Goal: Download file/media

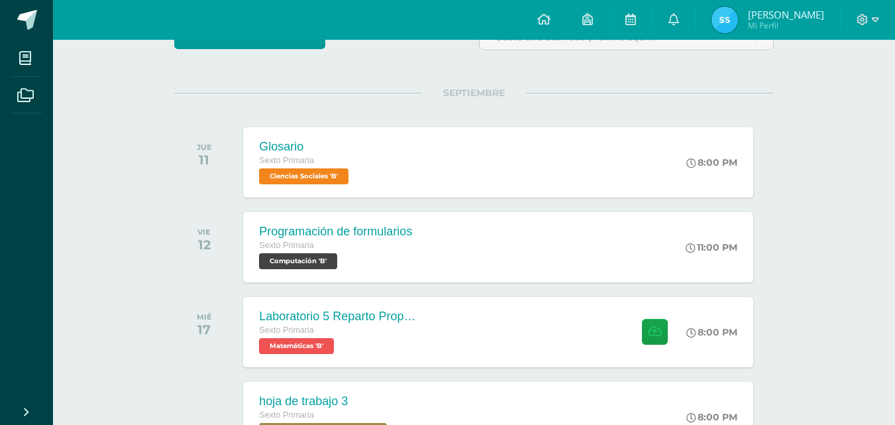
scroll to position [136, 0]
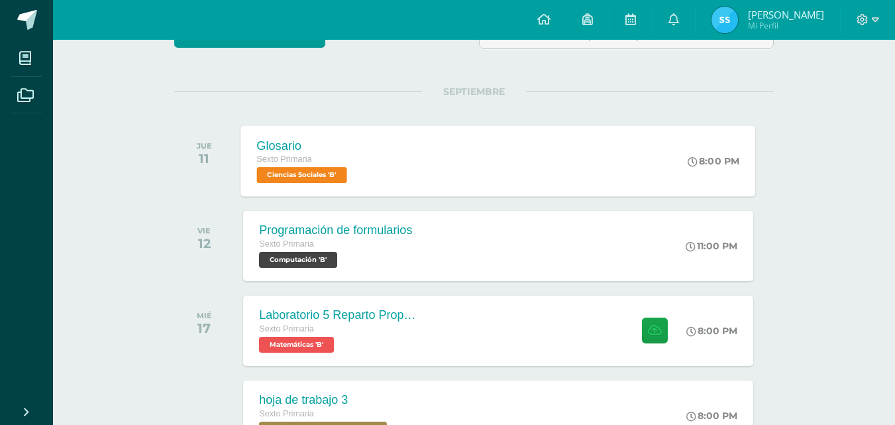
click at [541, 172] on div "Glosario Sexto Primaria Ciencias Sociales 'B' 8:00 PM Glosario Ciencias Sociale…" at bounding box center [498, 160] width 515 height 71
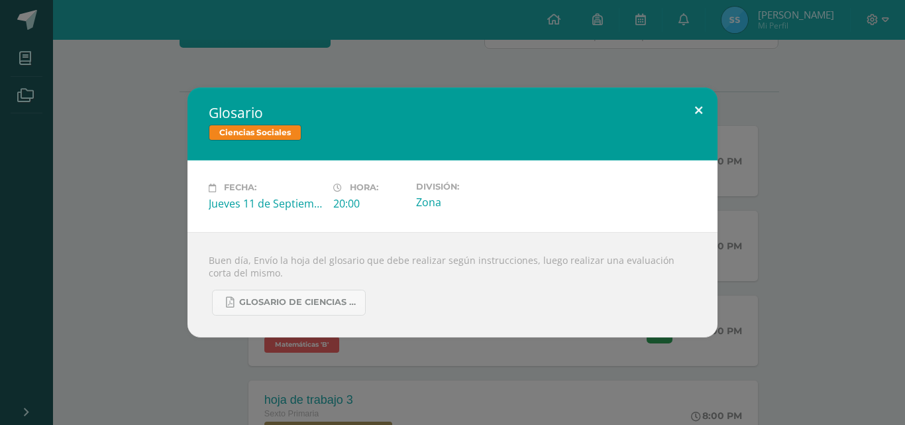
click at [698, 115] on button at bounding box center [699, 109] width 38 height 45
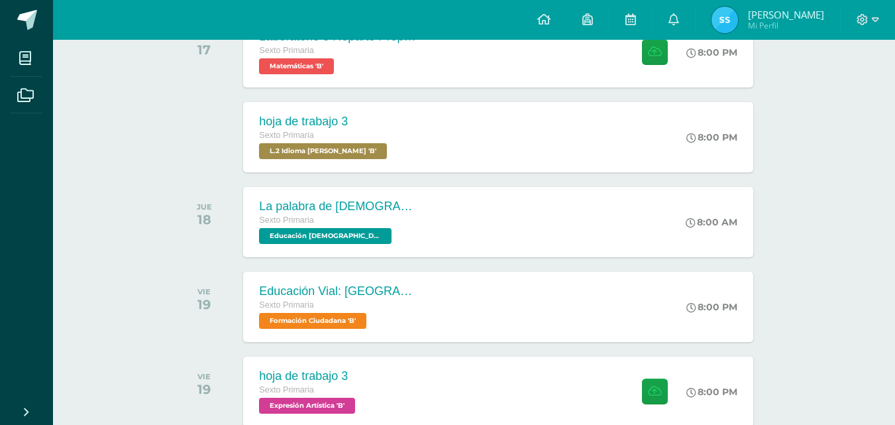
scroll to position [416, 0]
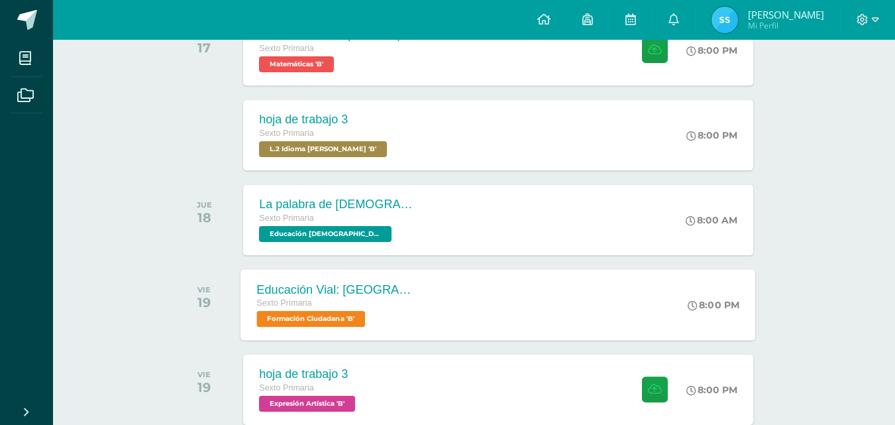
click at [394, 312] on div "Sexto Primaria Formación Ciudadana 'B'" at bounding box center [337, 311] width 160 height 30
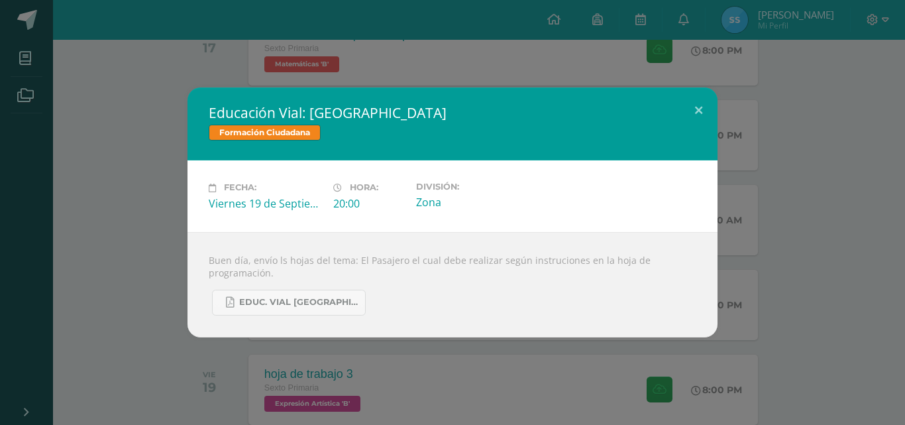
click at [623, 66] on div "Educación Vial: [GEOGRAPHIC_DATA] Formación Ciudadana Fecha: [DATE] Hora: 20:00…" at bounding box center [452, 212] width 905 height 425
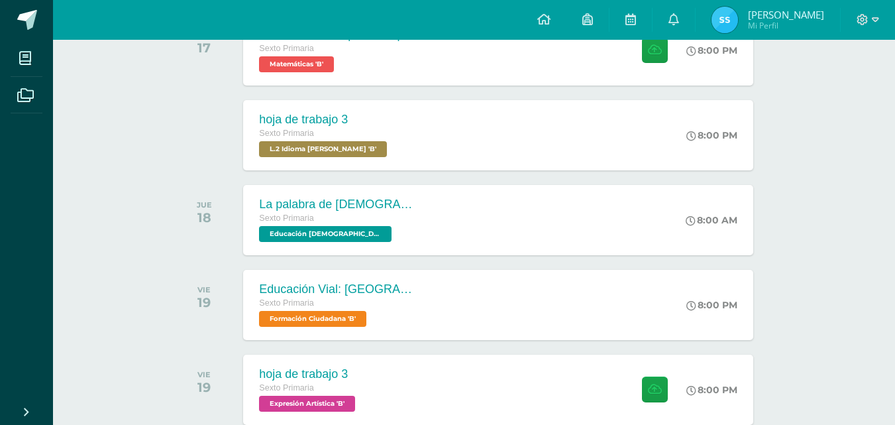
click at [623, 183] on div "JUE 18 La palabra de [DEMOGRAPHIC_DATA] es como un espejo Sexto Primaria Educac…" at bounding box center [474, 220] width 600 height 74
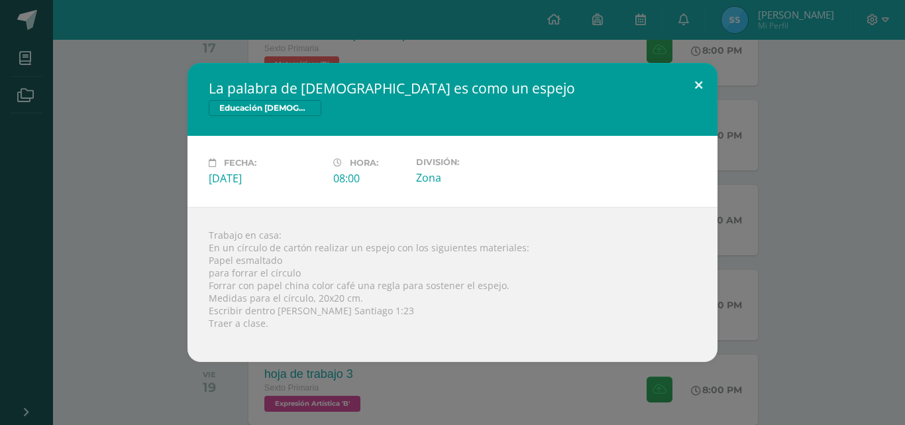
click at [700, 87] on button at bounding box center [699, 85] width 38 height 45
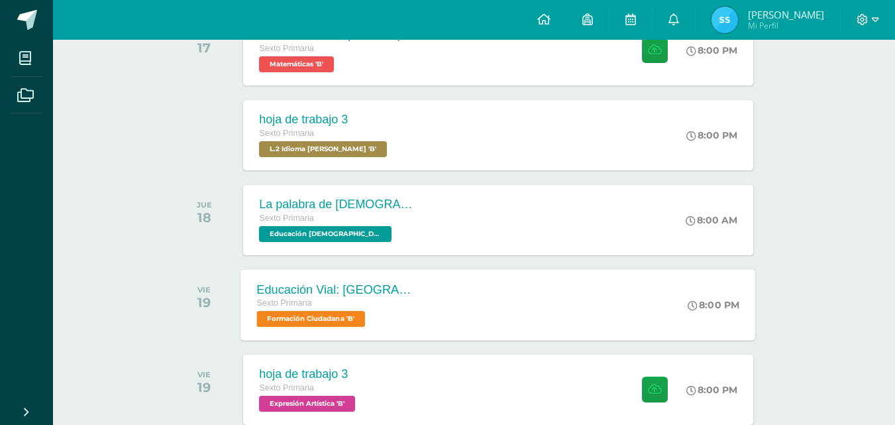
click at [461, 296] on div "Educación Vial: [GEOGRAPHIC_DATA] Sexto Primaria Formación Ciudadana 'B' 8:00 P…" at bounding box center [498, 304] width 515 height 71
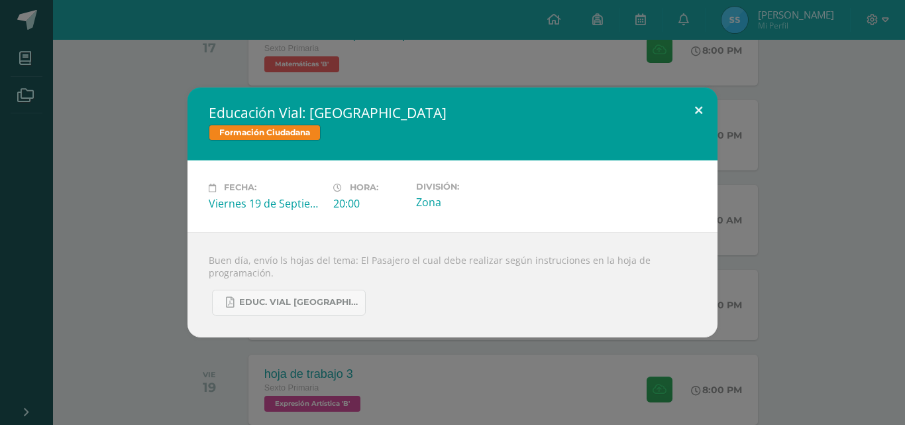
click at [698, 109] on button at bounding box center [699, 109] width 38 height 45
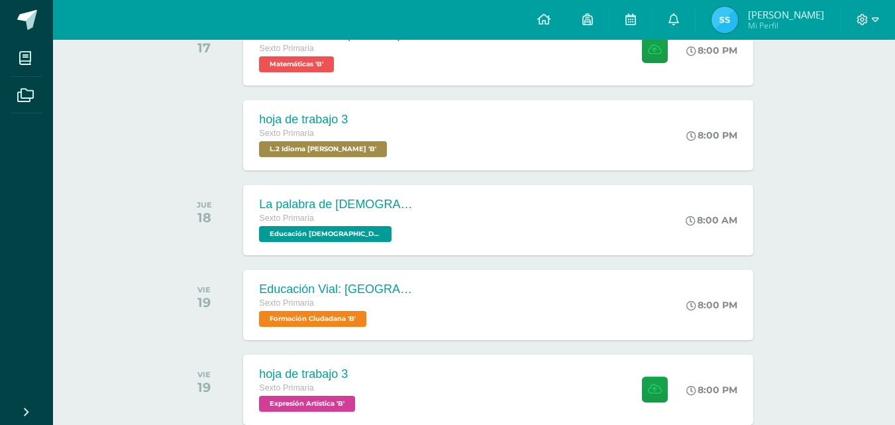
scroll to position [0, 0]
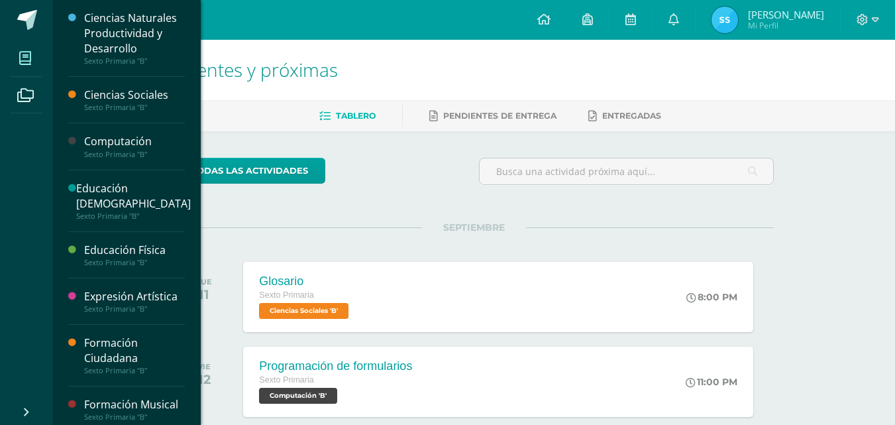
click at [23, 58] on icon at bounding box center [25, 58] width 12 height 13
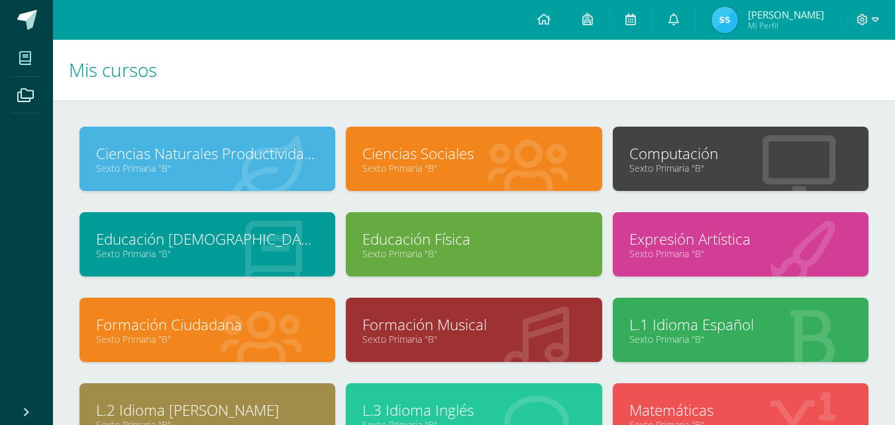
click at [787, 419] on link "Sexto Primaria "B"" at bounding box center [741, 424] width 223 height 13
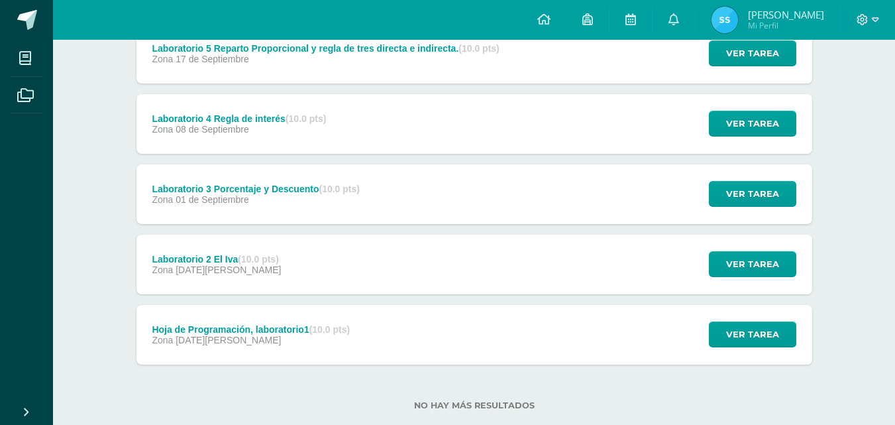
scroll to position [225, 0]
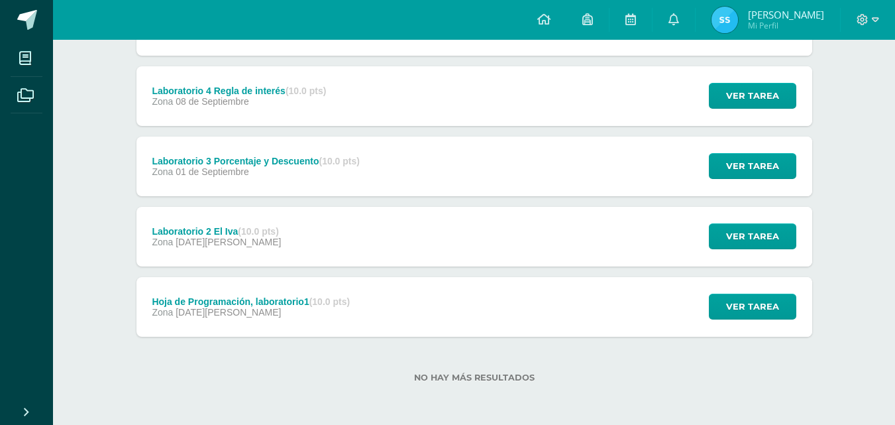
click at [418, 319] on div "Hoja de Programación, laboratorio1 (10.0 pts) Zona 04 de Agosto Ver tarea Hoja …" at bounding box center [475, 307] width 676 height 60
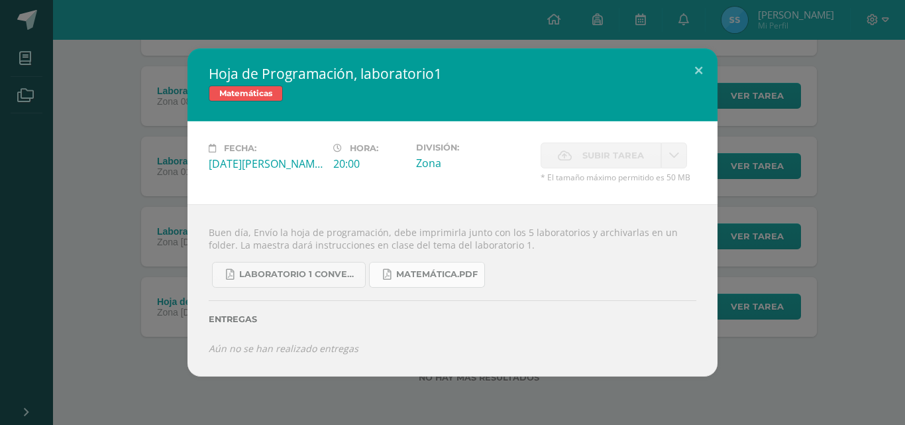
click at [416, 271] on span "Matemática.pdf" at bounding box center [437, 274] width 82 height 11
click at [286, 276] on span "Laboratorio 1 Conversiones.pdf" at bounding box center [298, 274] width 119 height 11
click at [689, 72] on button at bounding box center [699, 70] width 38 height 45
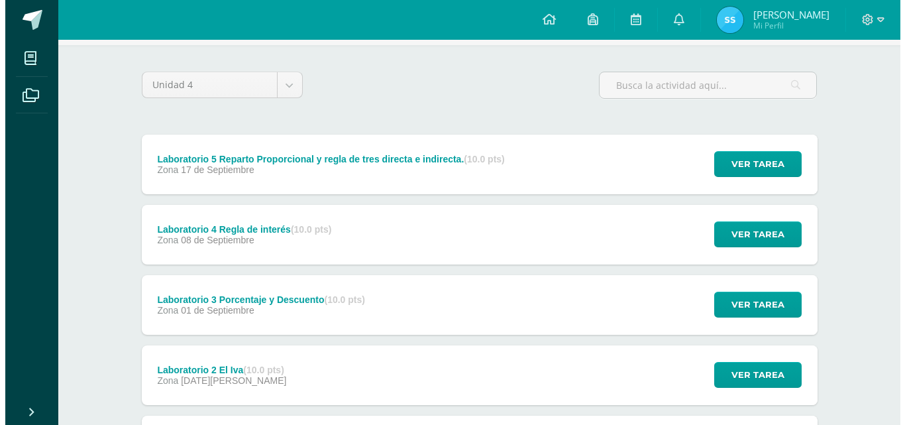
scroll to position [83, 0]
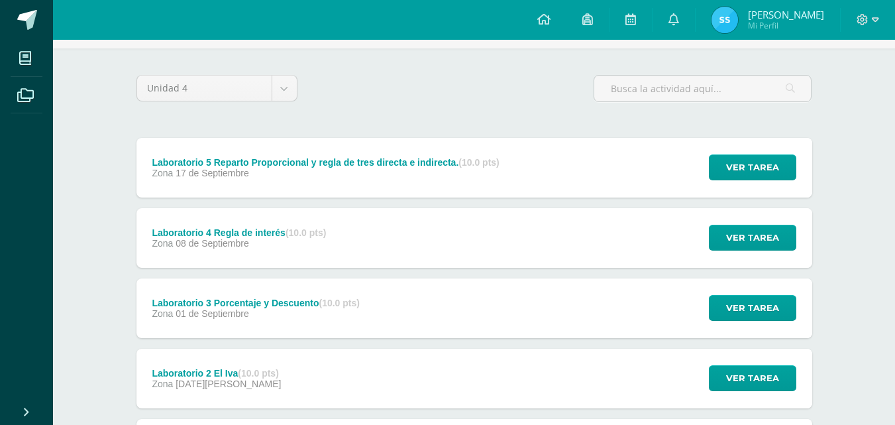
click at [531, 183] on div "Laboratorio 5 Reparto Proporcional y regla de tres directa e indirecta. (10.0 p…" at bounding box center [475, 168] width 676 height 60
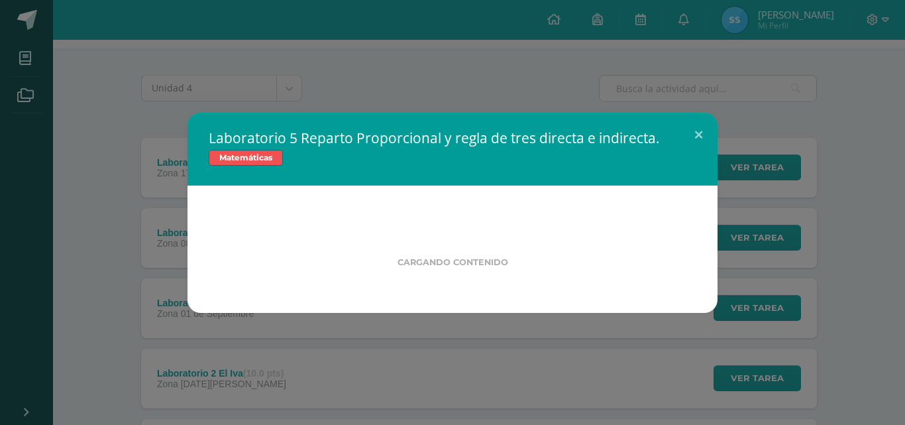
click at [531, 183] on div "Laboratorio 5 Reparto Proporcional y regla de tres directa e indirecta. Matemát…" at bounding box center [453, 149] width 530 height 73
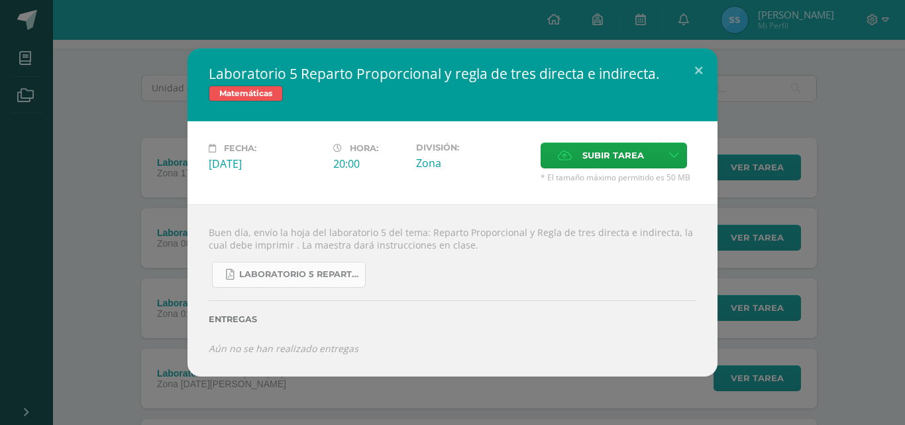
click at [309, 280] on span "Laboratorio 5 Reparto Proporcional.pdf" at bounding box center [298, 274] width 119 height 11
